Goal: Information Seeking & Learning: Learn about a topic

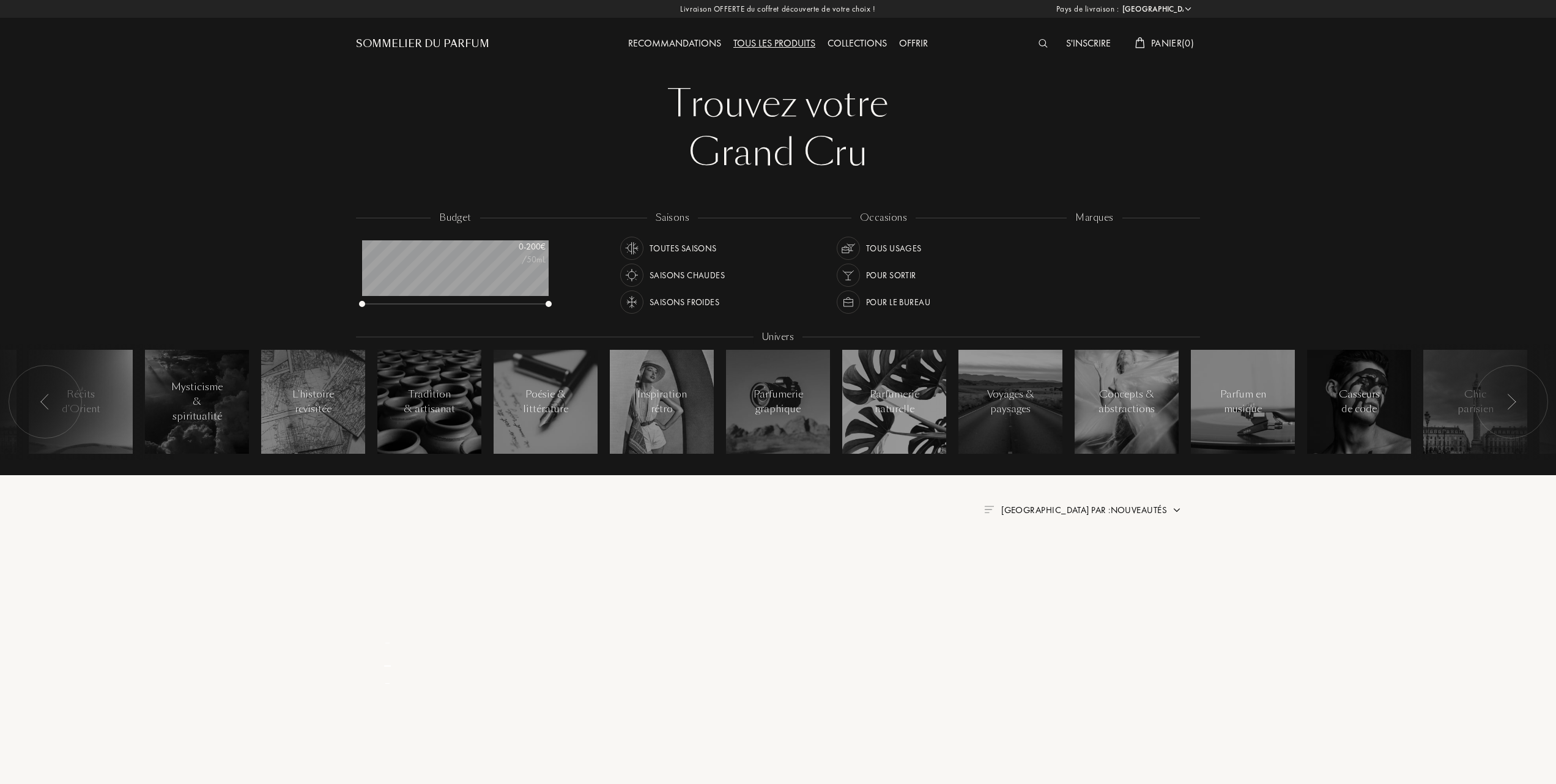
select select "FR"
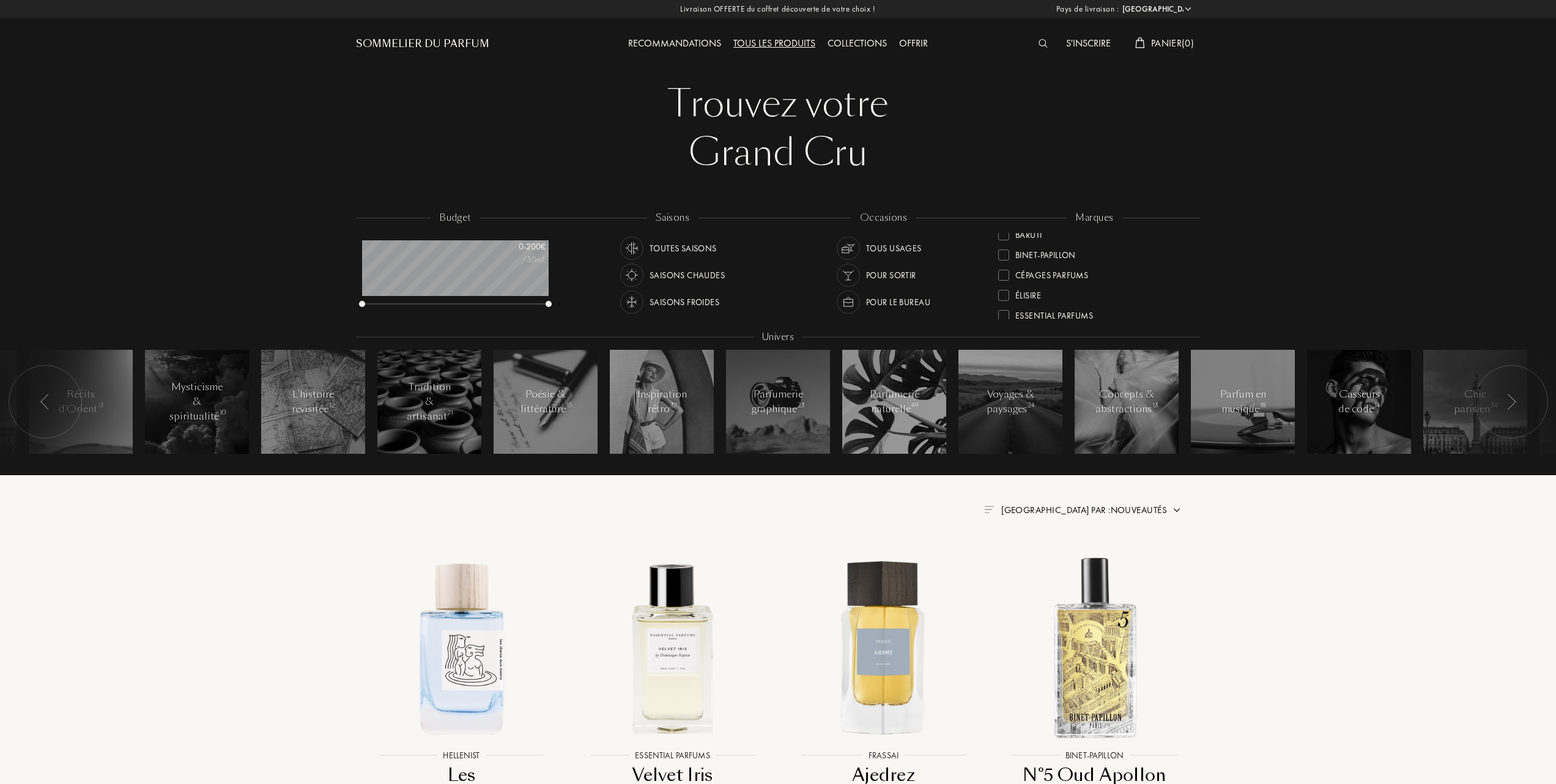
scroll to position [163, 0]
click at [1003, 298] on div at bounding box center [1003, 303] width 11 height 11
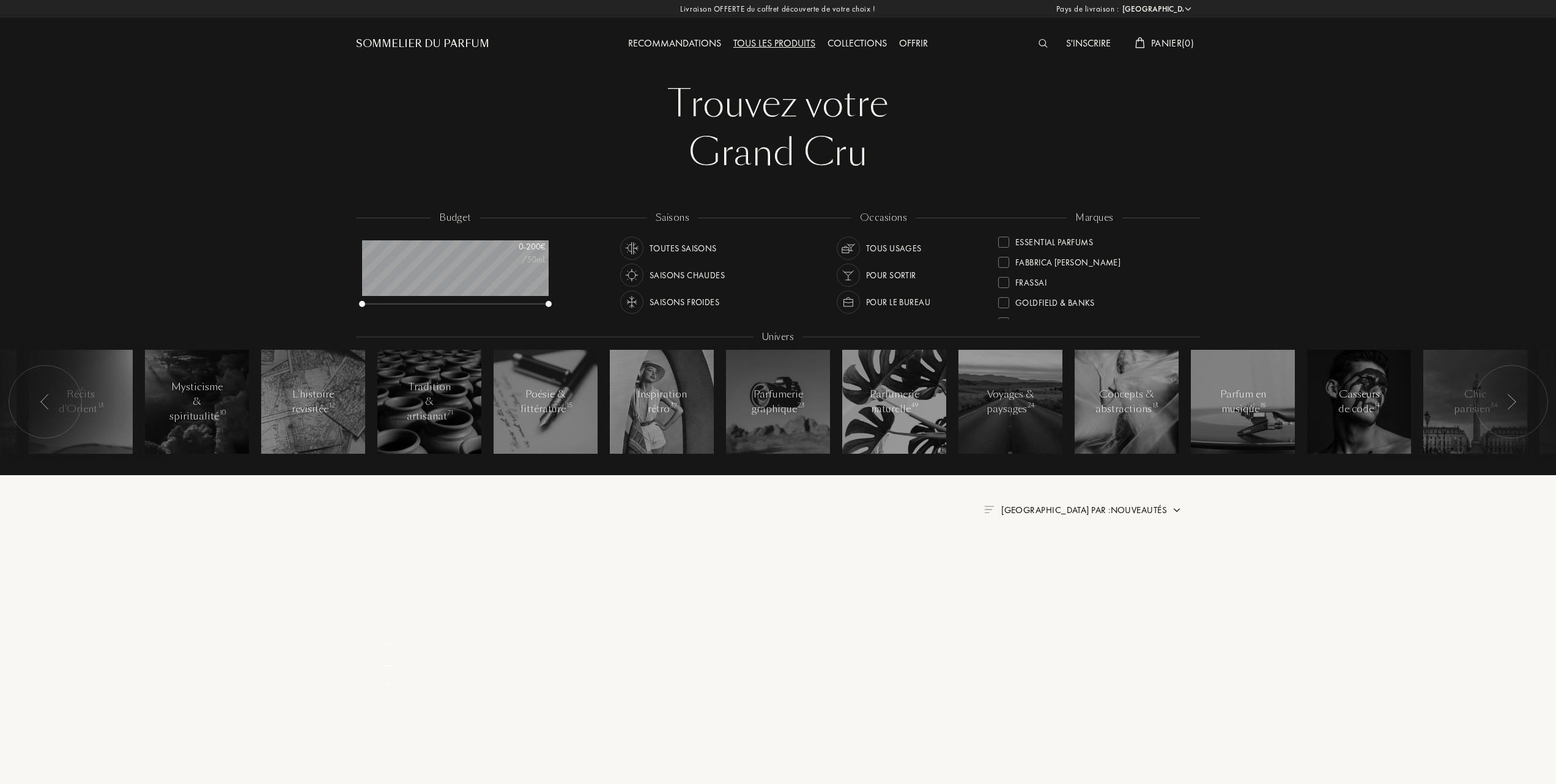
scroll to position [0, 0]
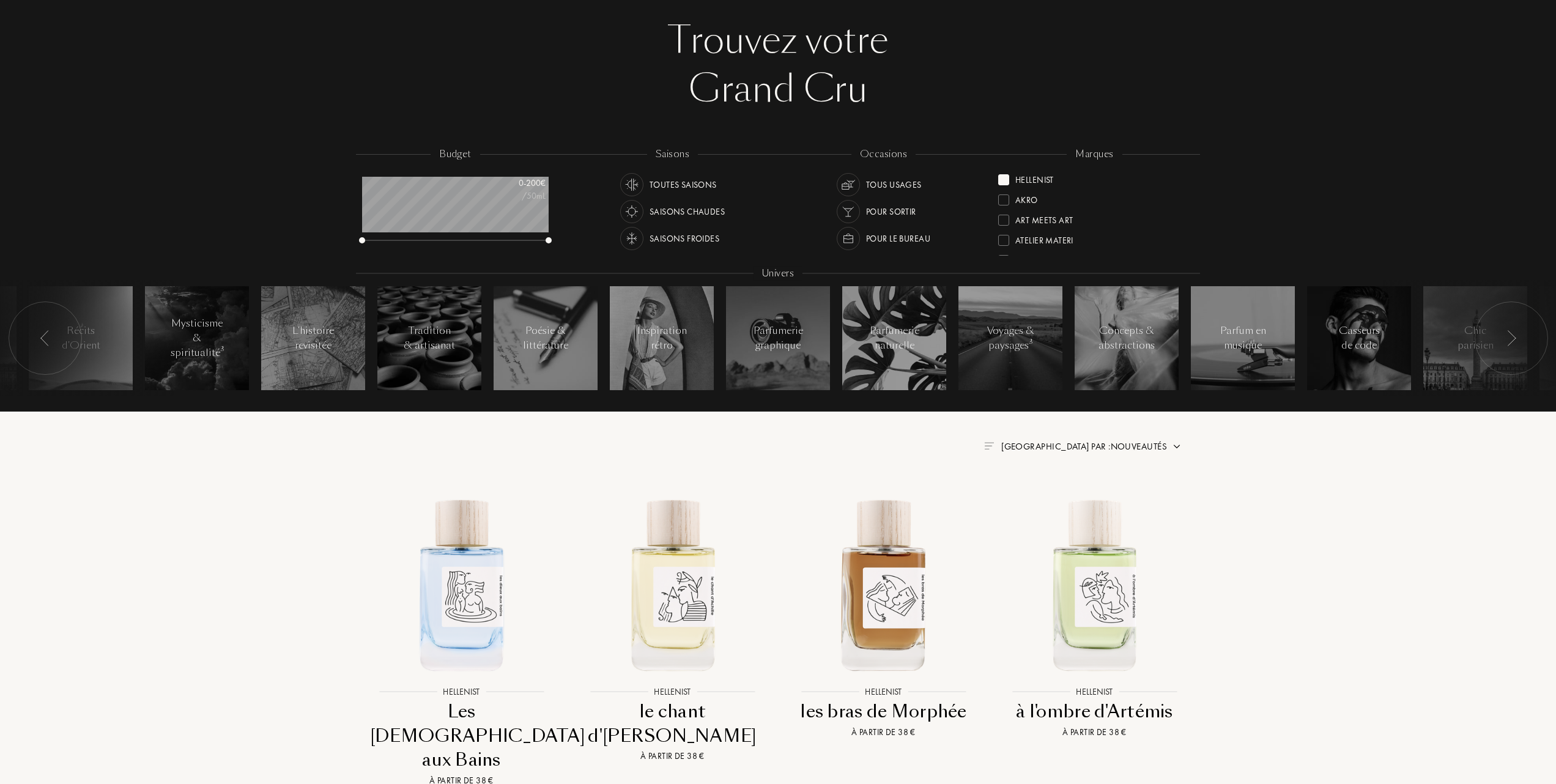
scroll to position [163, 0]
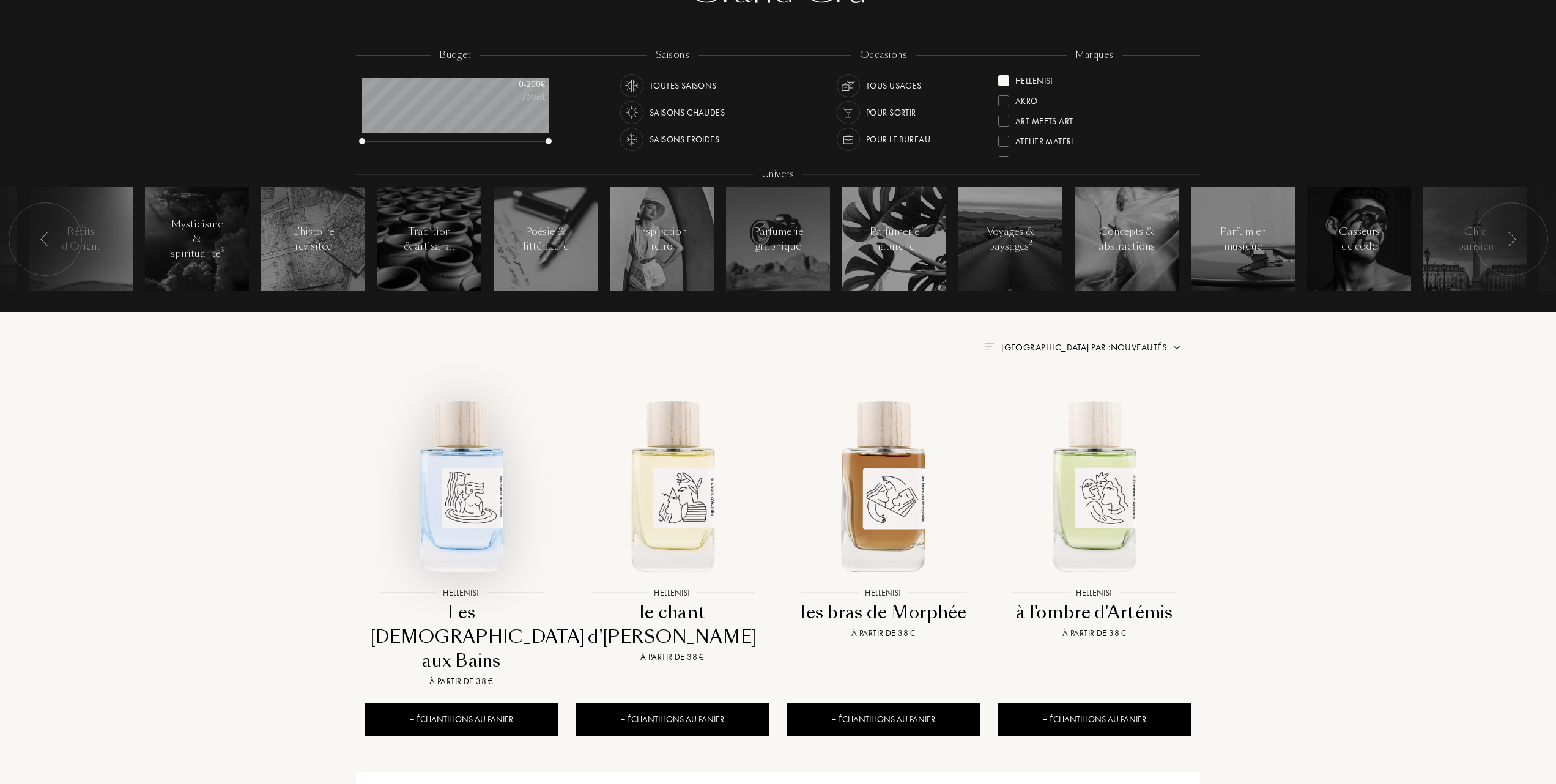
click at [462, 514] on img at bounding box center [461, 485] width 191 height 191
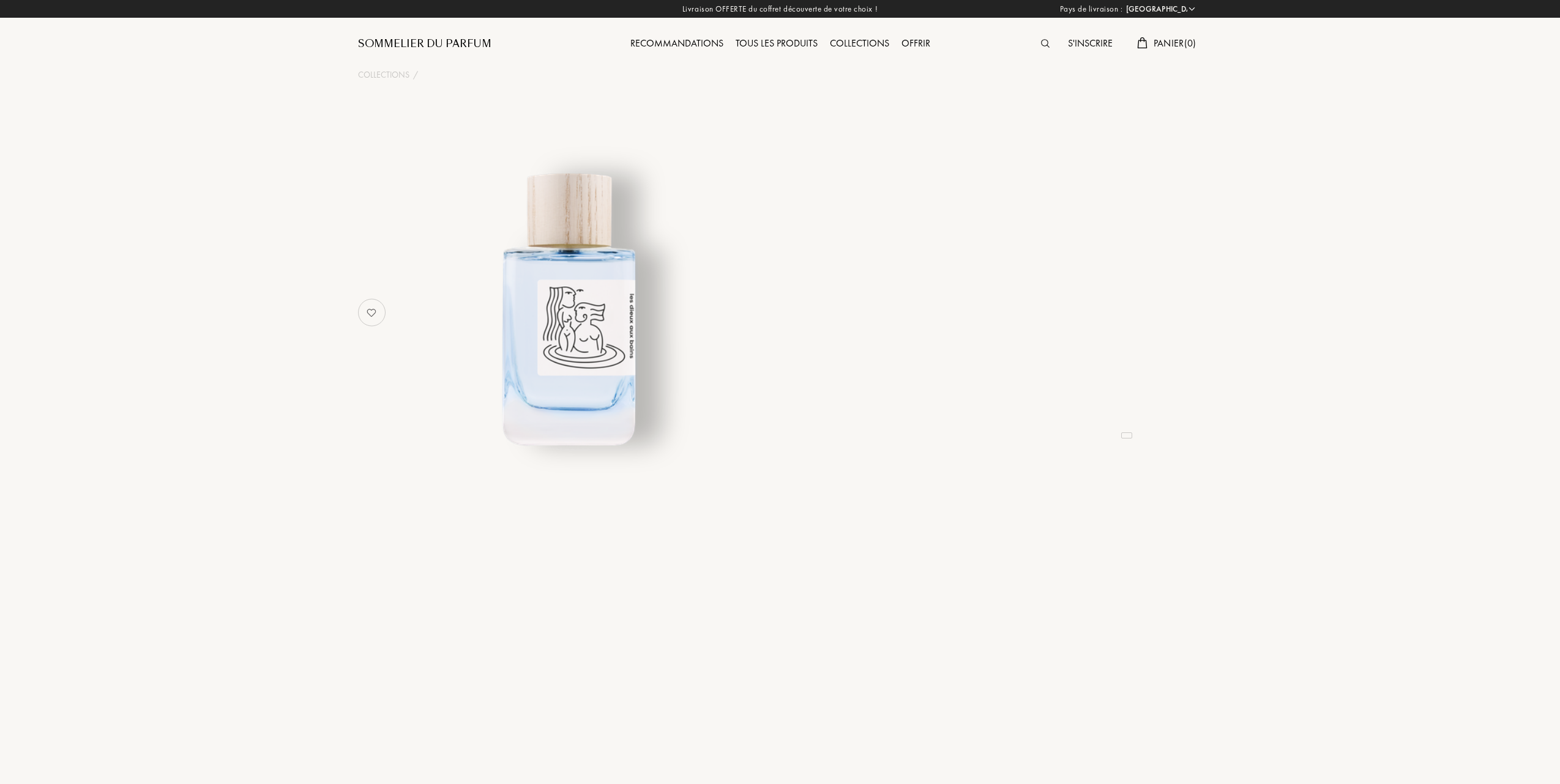
select select "FR"
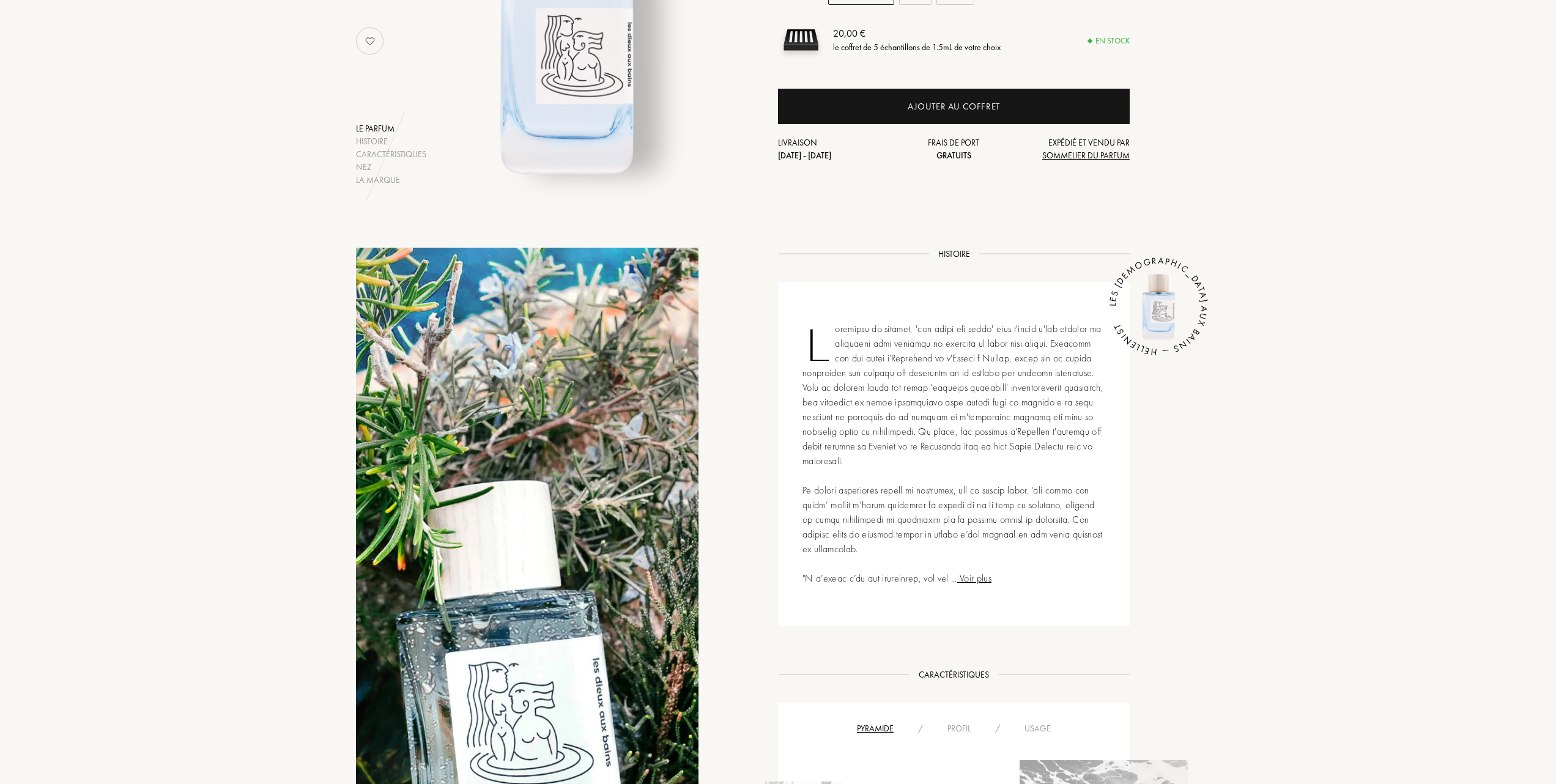
scroll to position [407, 0]
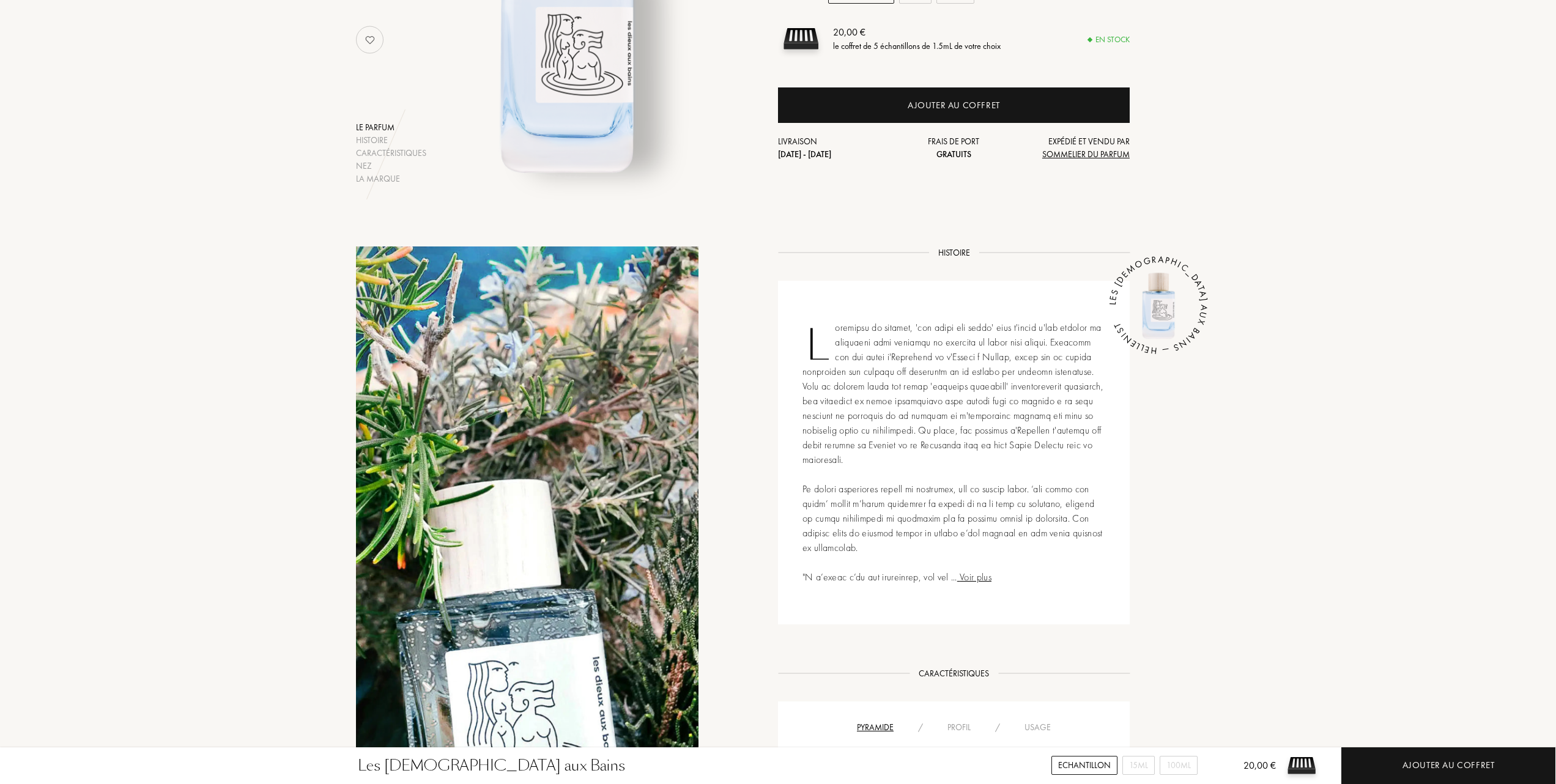
click at [1045, 721] on div "Usage" at bounding box center [1038, 727] width 51 height 13
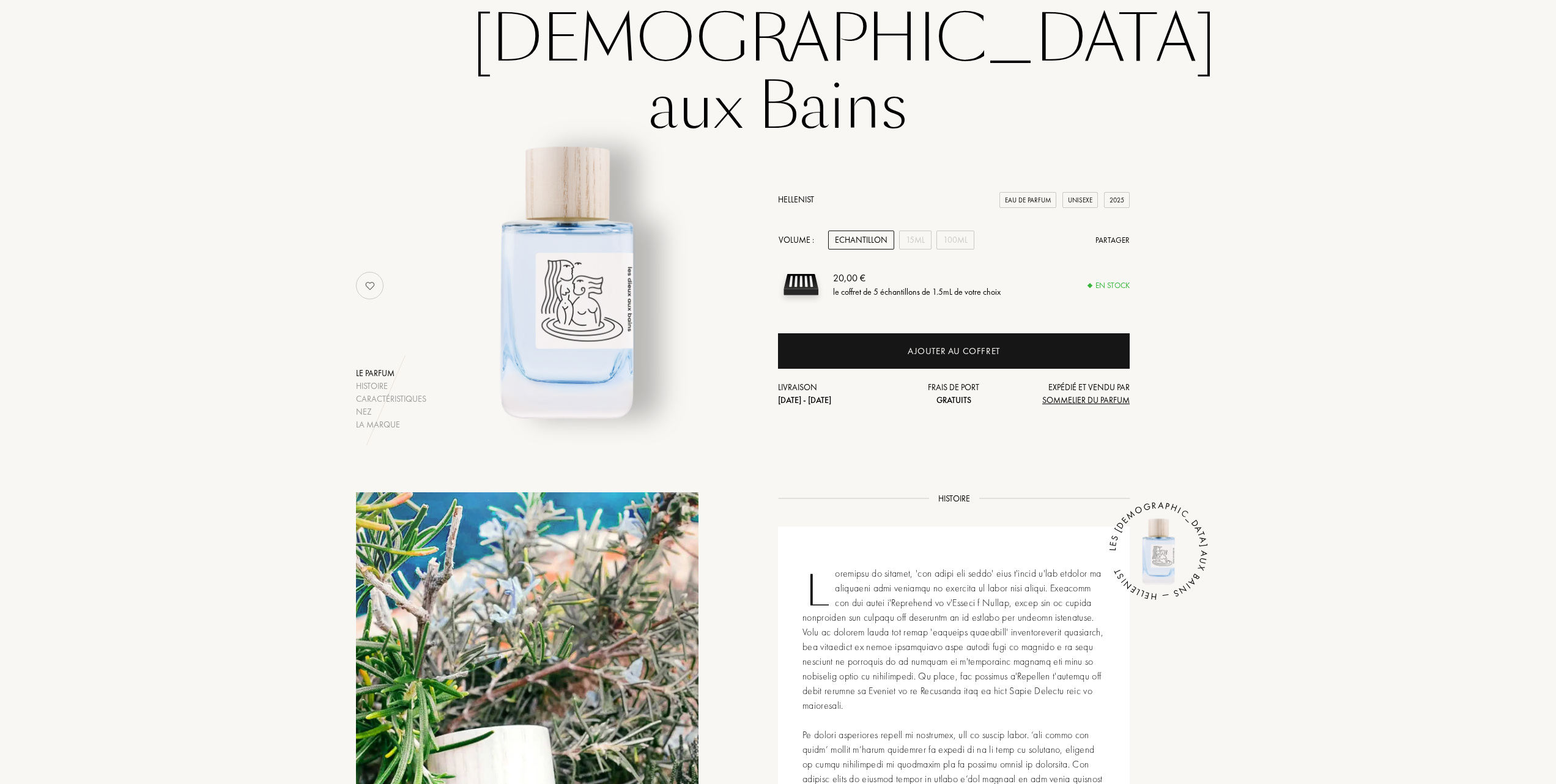
scroll to position [0, 0]
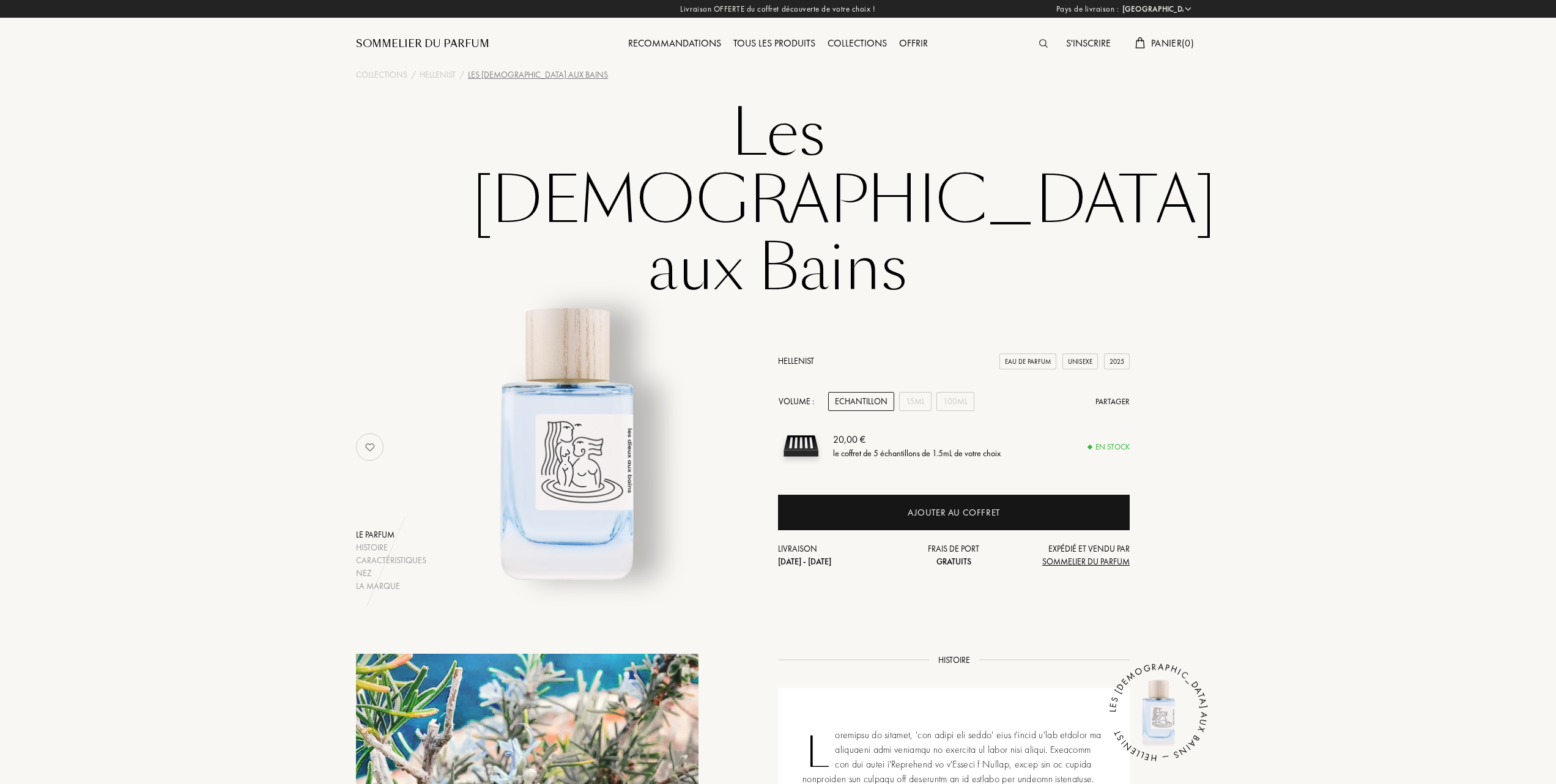
click at [802, 355] on link "Hellenist" at bounding box center [796, 361] width 36 height 11
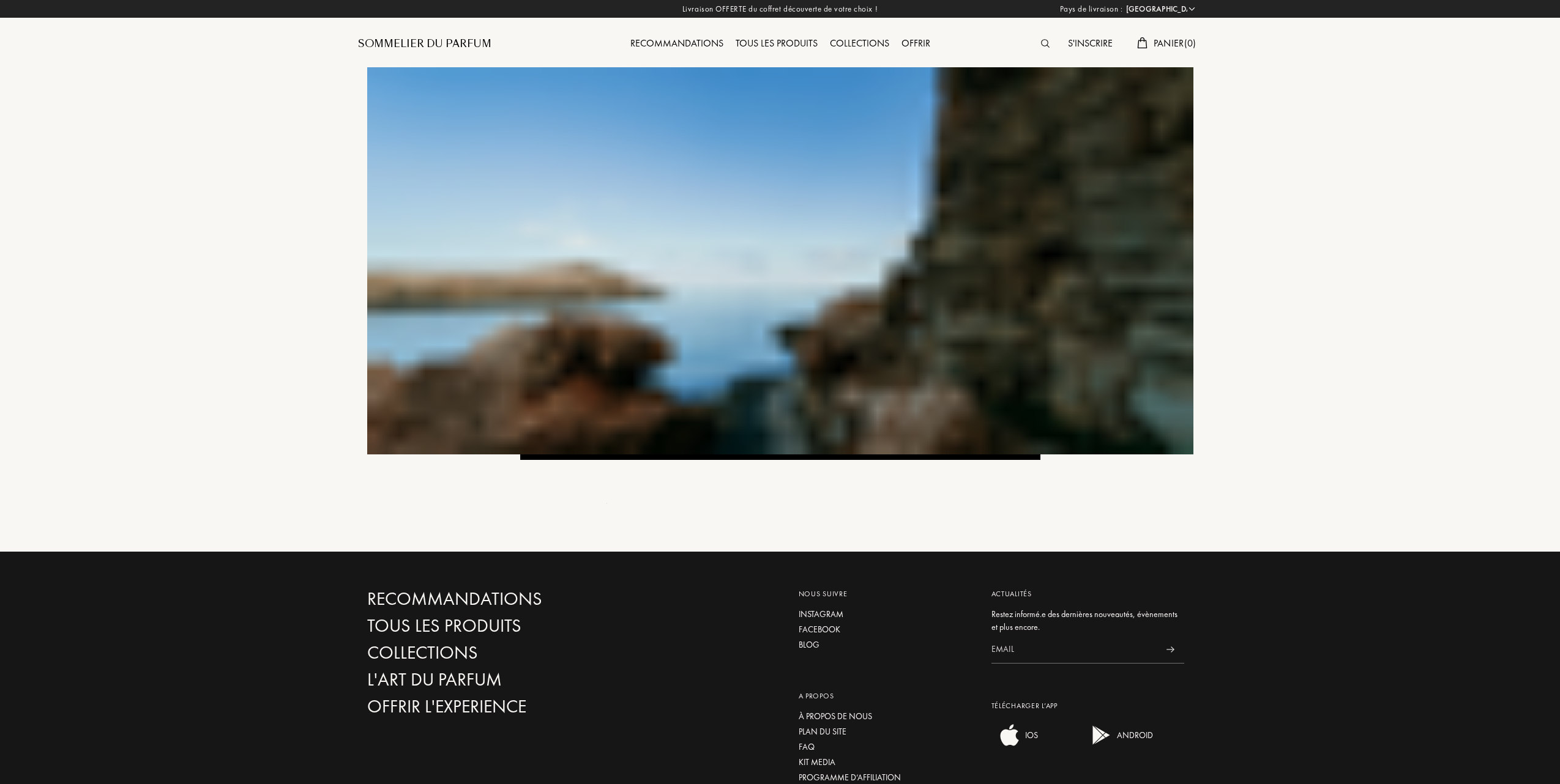
select select "FR"
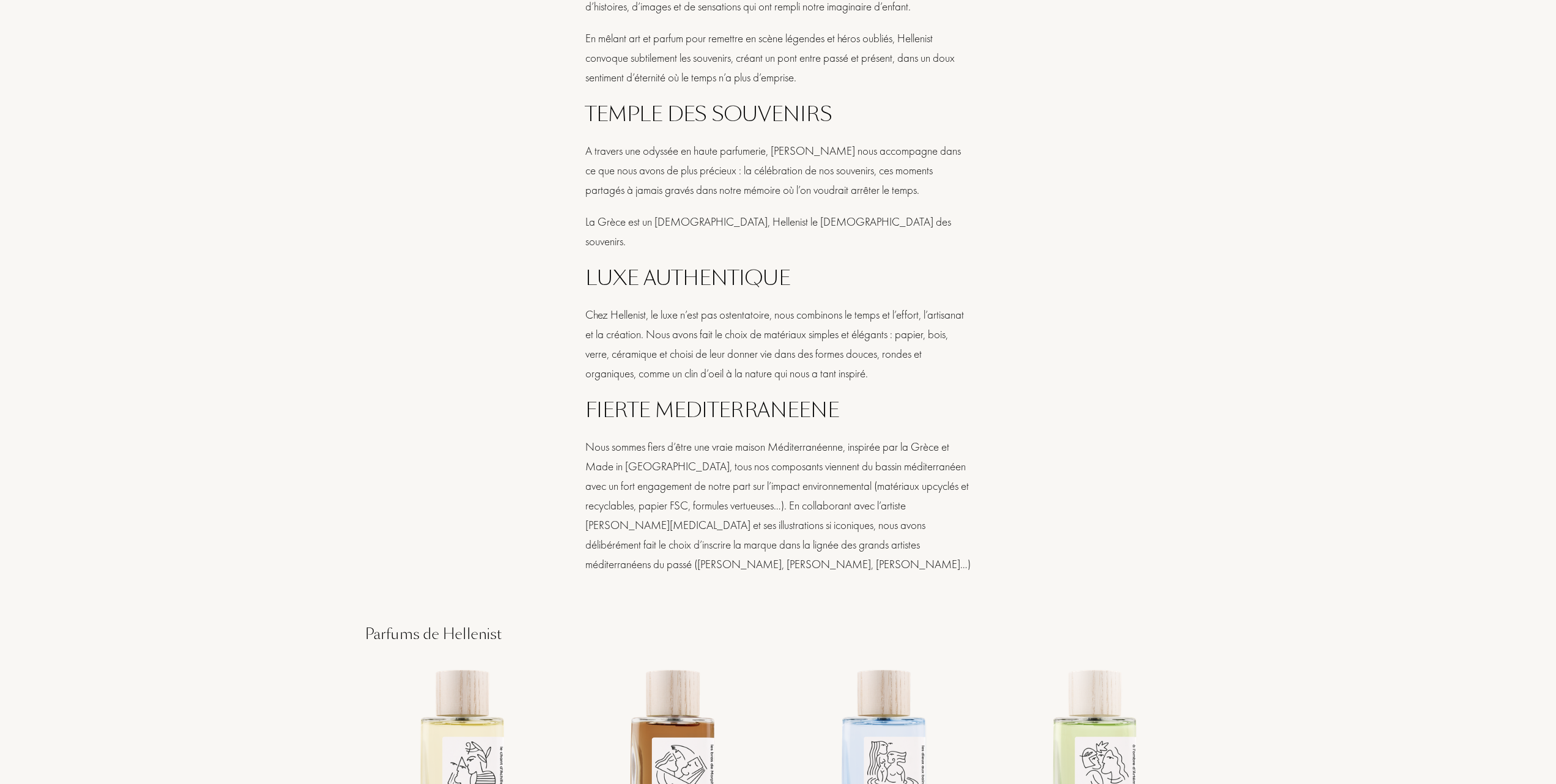
scroll to position [1060, 0]
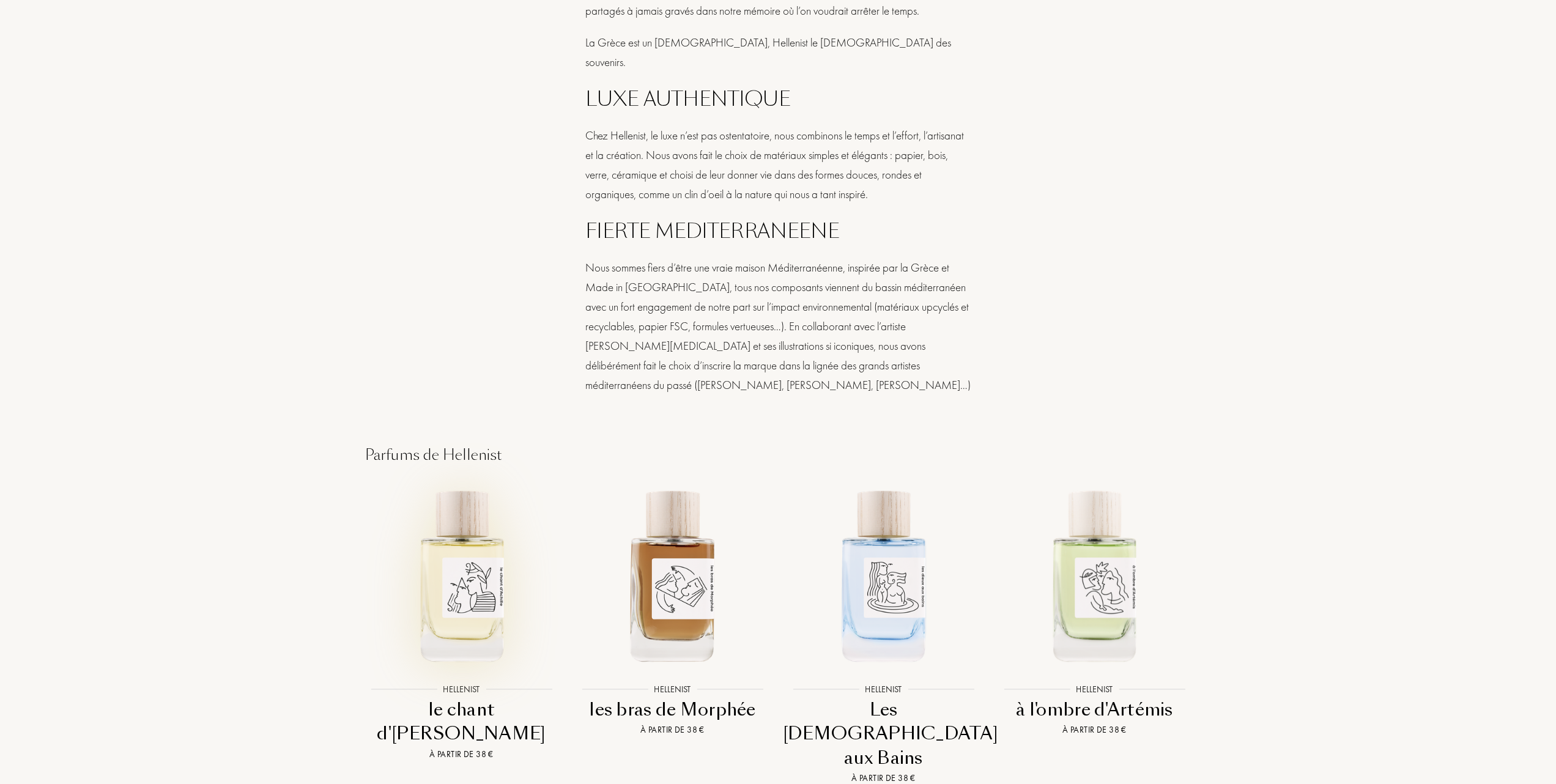
click at [464, 580] on img at bounding box center [461, 574] width 191 height 191
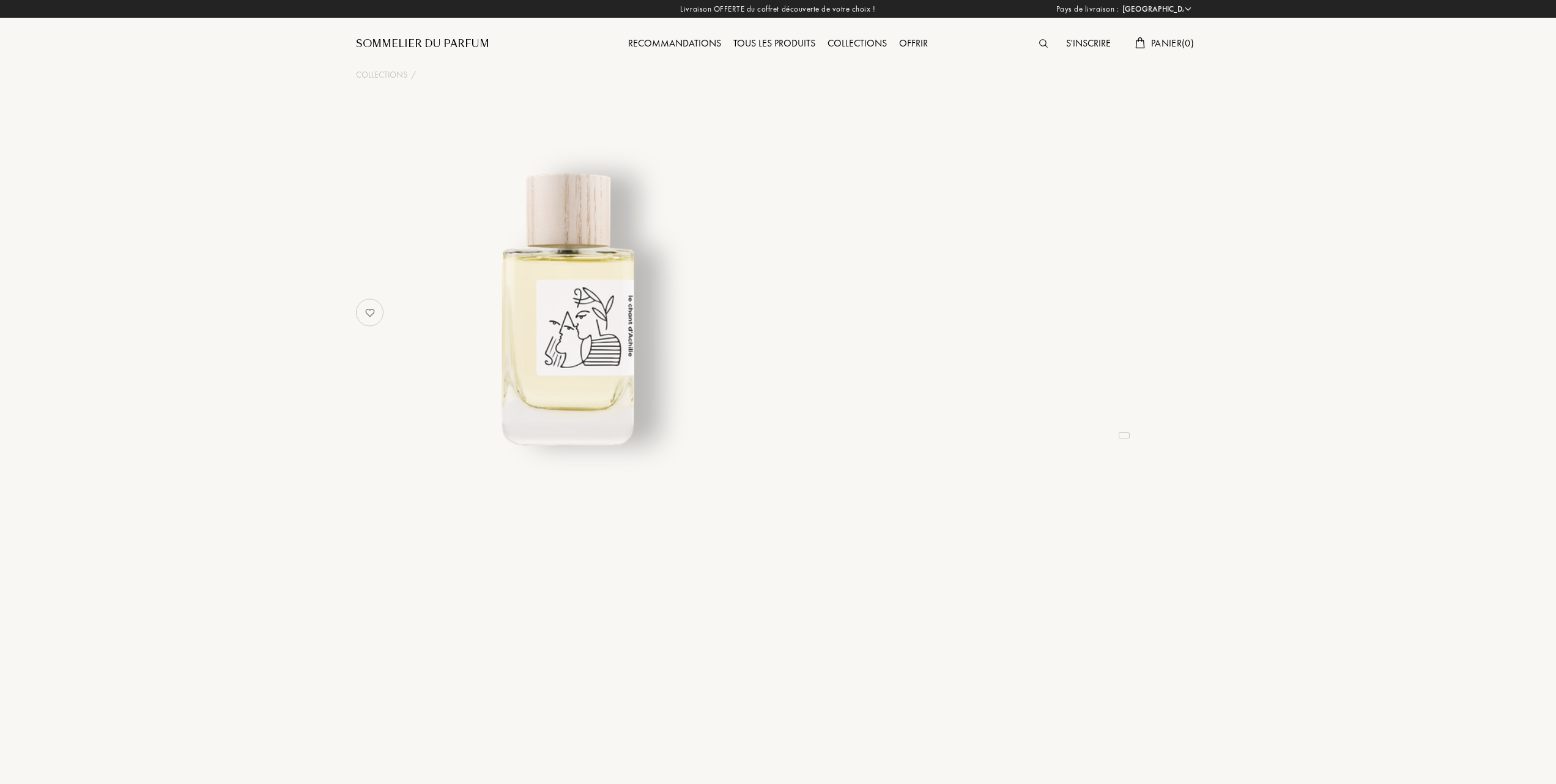
select select "FR"
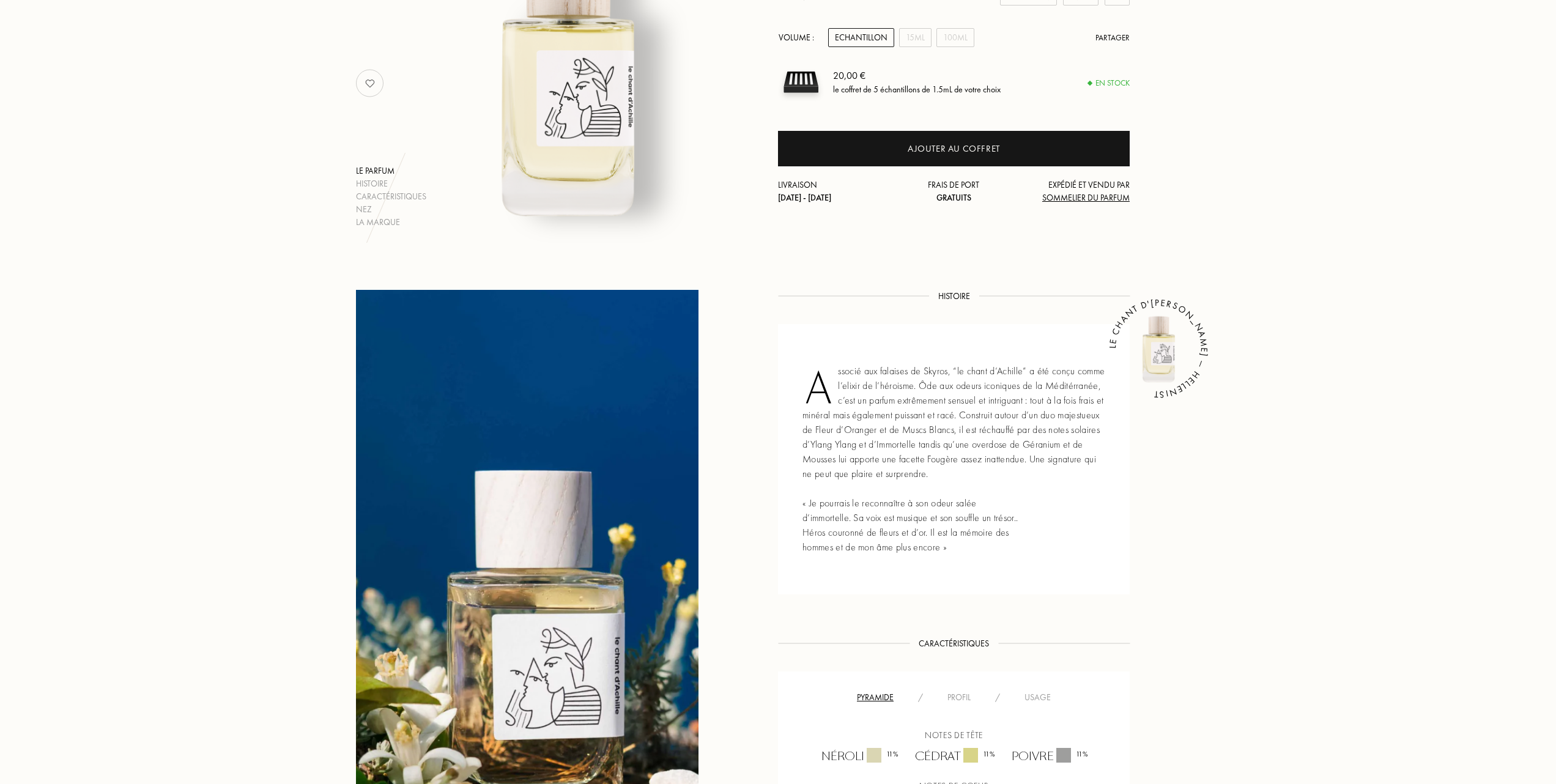
scroll to position [326, 0]
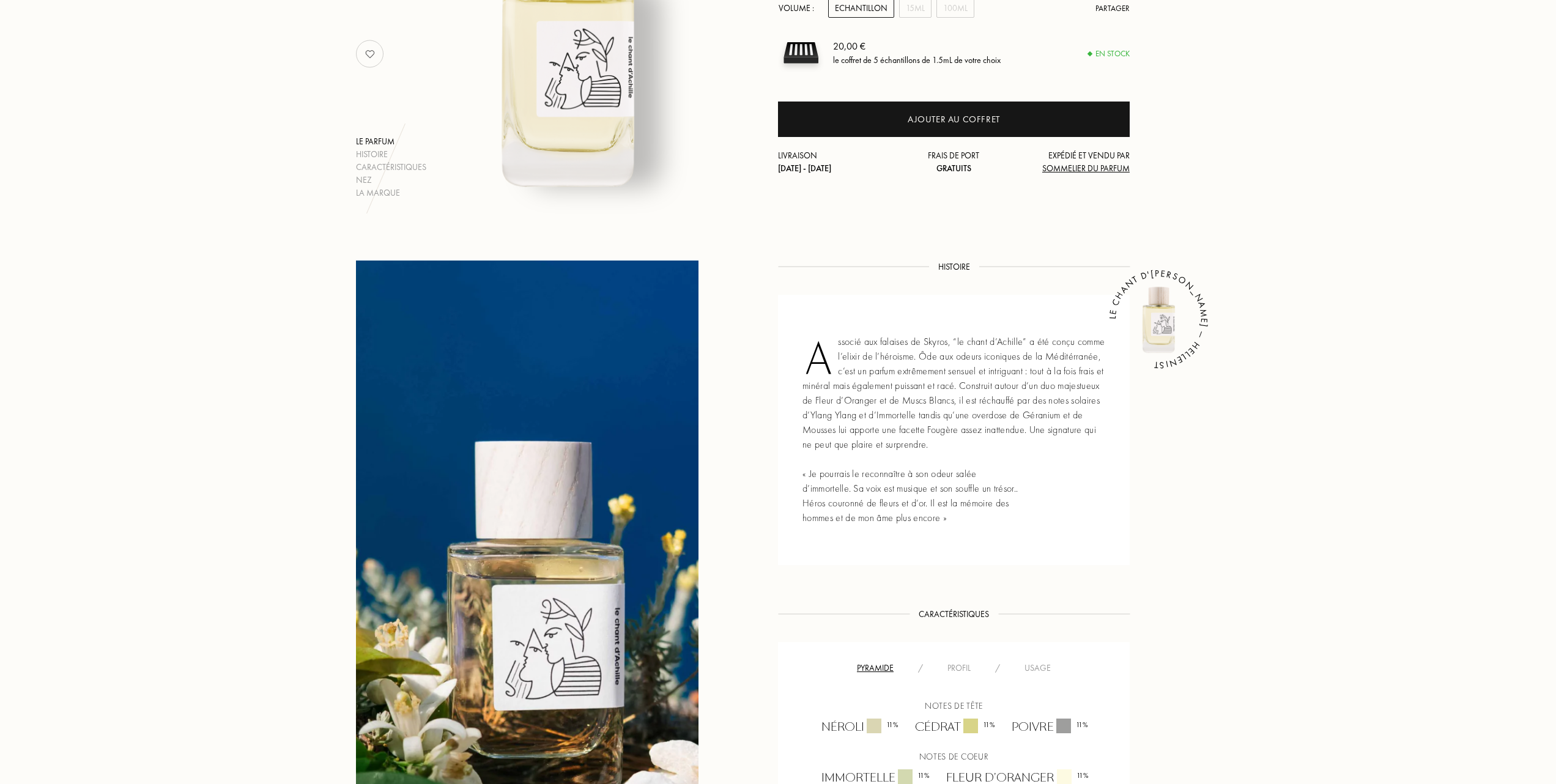
click at [1042, 662] on div "Usage" at bounding box center [1038, 668] width 51 height 13
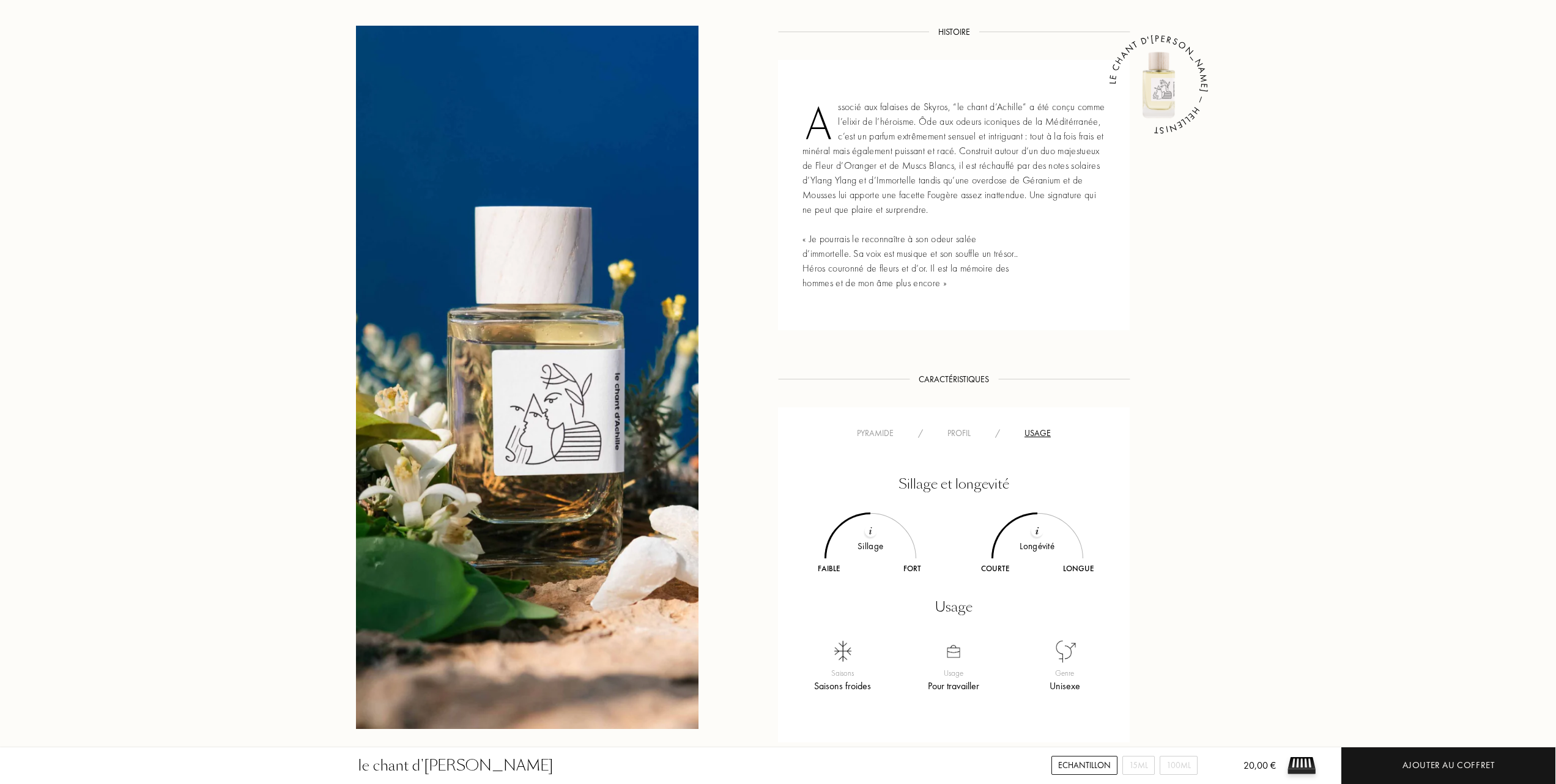
scroll to position [571, 0]
